Goal: Navigation & Orientation: Find specific page/section

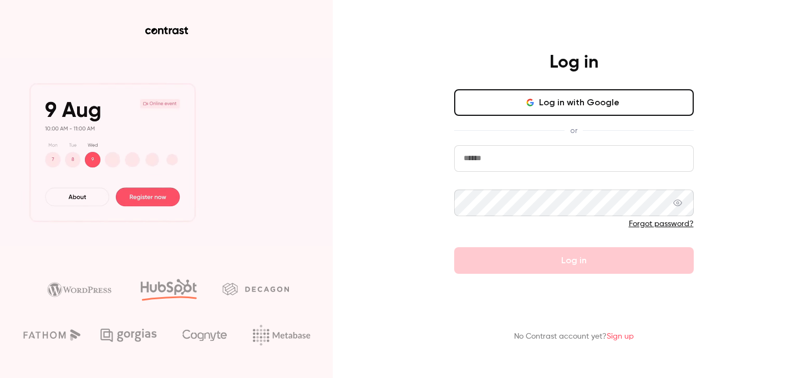
click at [540, 108] on button "Log in with Google" at bounding box center [573, 102] width 239 height 27
